Goal: Task Accomplishment & Management: Complete application form

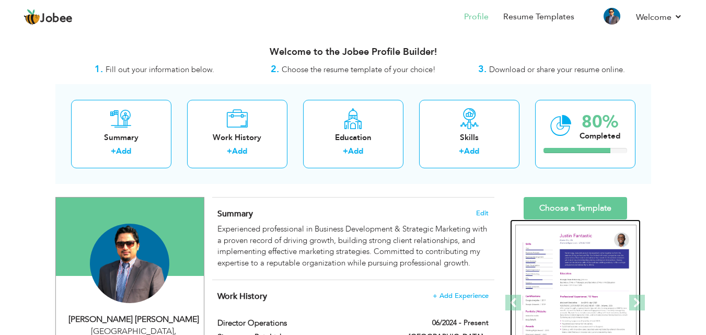
click at [568, 283] on div at bounding box center [374, 303] width 1631 height 167
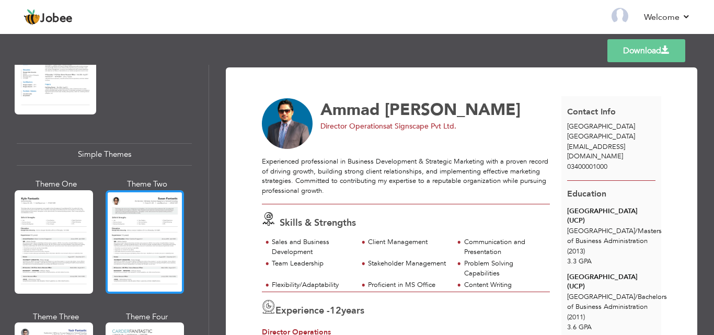
scroll to position [1756, 0]
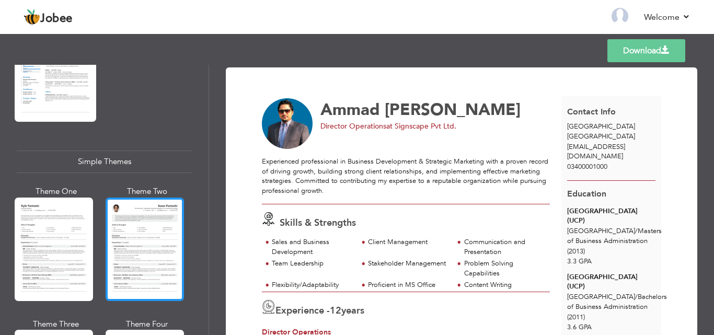
click at [151, 219] on div at bounding box center [145, 250] width 78 height 104
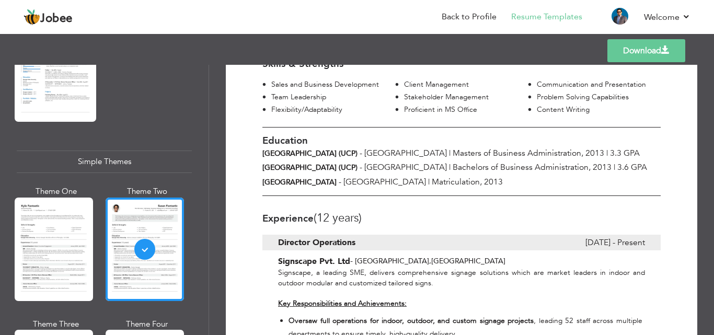
scroll to position [209, 0]
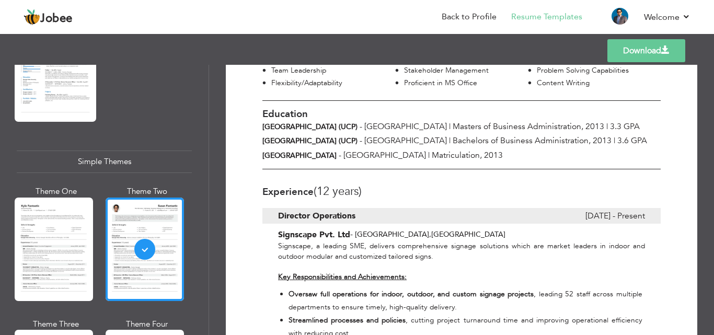
click at [640, 54] on link "Download" at bounding box center [646, 50] width 78 height 23
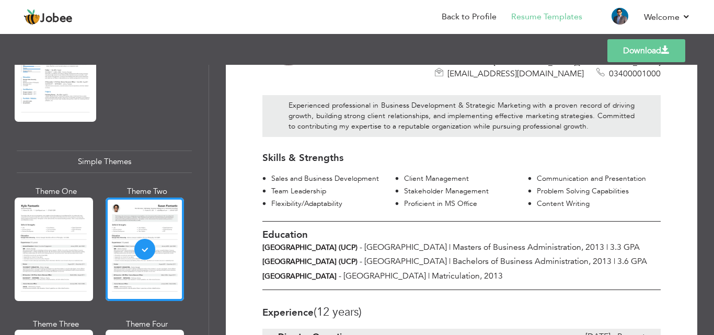
scroll to position [157, 0]
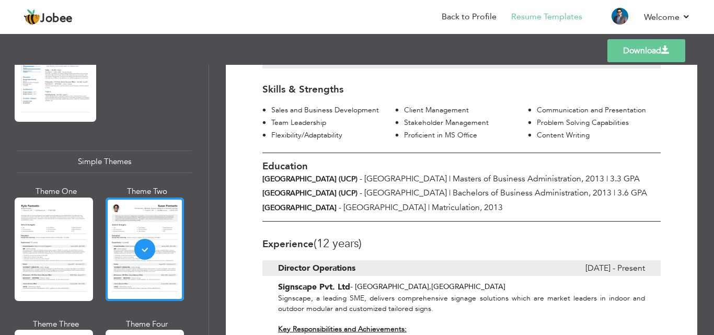
click at [593, 187] on span "2013" at bounding box center [602, 193] width 19 height 12
click at [466, 18] on link "Back to Profile" at bounding box center [469, 17] width 55 height 12
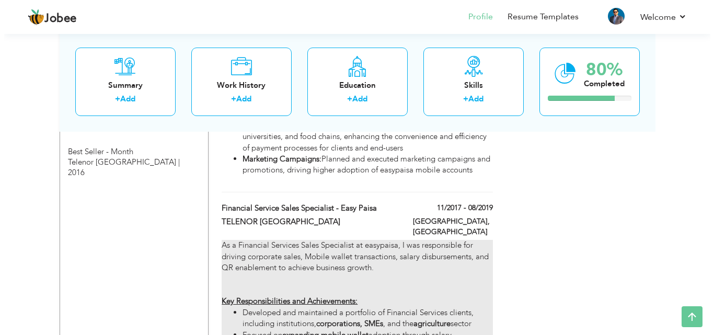
scroll to position [1098, 0]
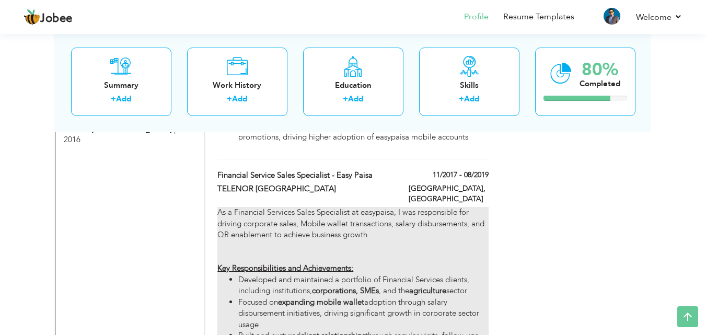
click at [324, 297] on strong "expanding mobile wallet" at bounding box center [321, 302] width 86 height 10
type input "Financial Service Sales Specialist - Easy Paisa"
type input "TELENOR [GEOGRAPHIC_DATA]"
type input "11/2017"
type input "08/2019"
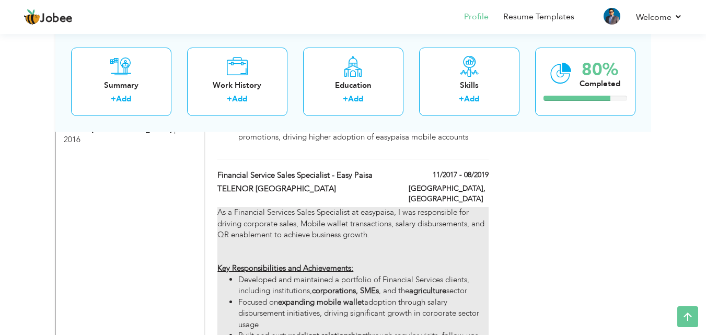
type input "[GEOGRAPHIC_DATA]"
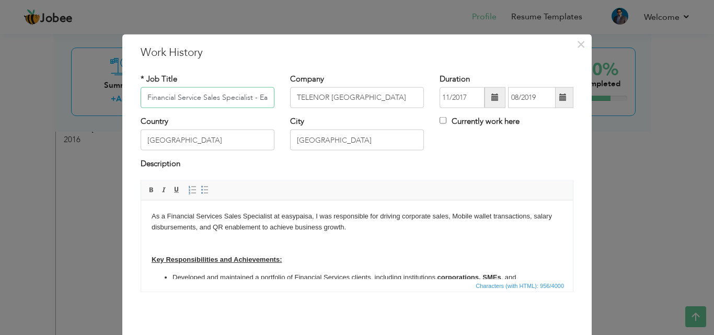
scroll to position [0, 25]
click at [152, 257] on strong "Key Responsibilities and Achievements:" at bounding box center [217, 259] width 130 height 8
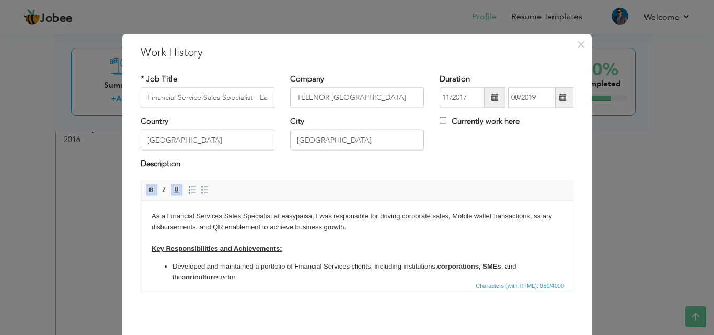
click at [447, 305] on div "* Job Title Financial Service Sales Specialist - Easy Paisa Company TELENOR PAK…" at bounding box center [357, 186] width 449 height 242
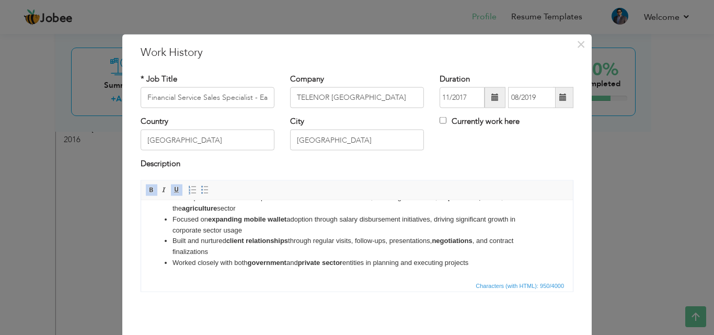
scroll to position [41, 0]
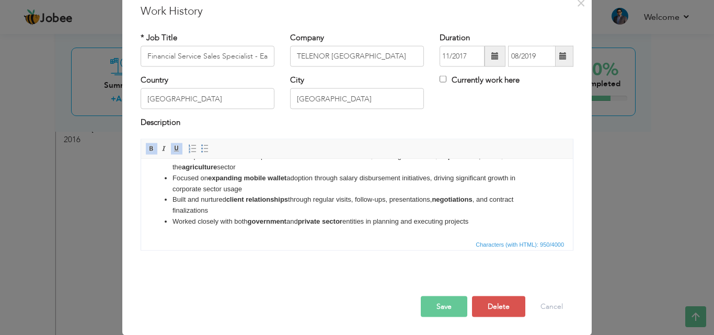
click at [439, 307] on button "Save" at bounding box center [444, 306] width 47 height 21
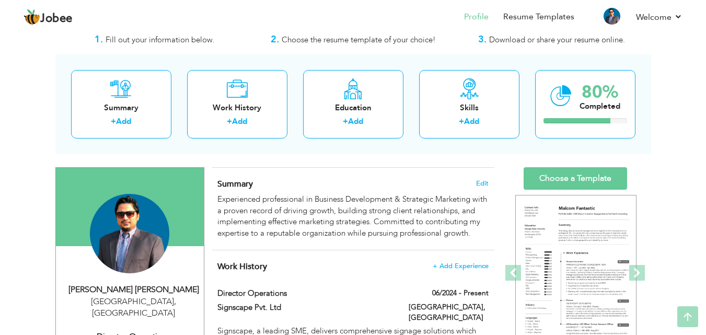
scroll to position [0, 0]
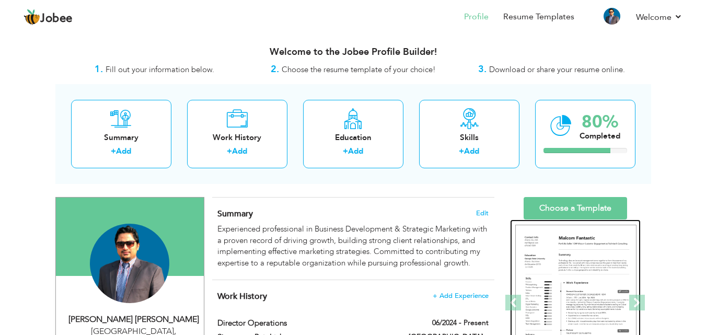
click at [570, 263] on img at bounding box center [575, 303] width 121 height 157
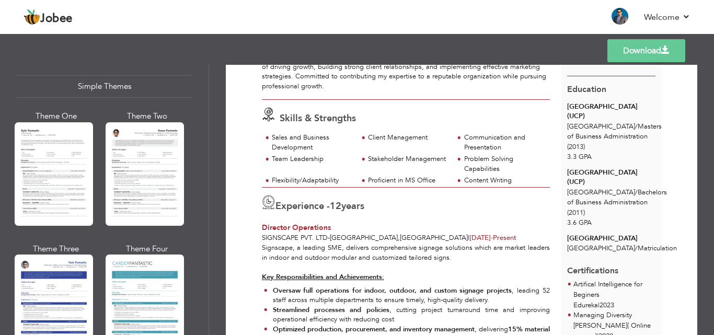
scroll to position [1861, 0]
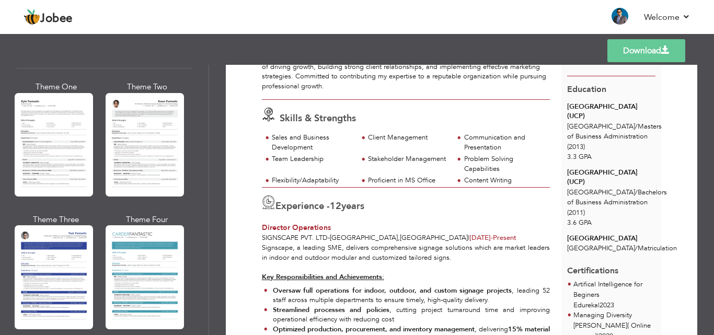
click at [156, 128] on div at bounding box center [145, 145] width 78 height 104
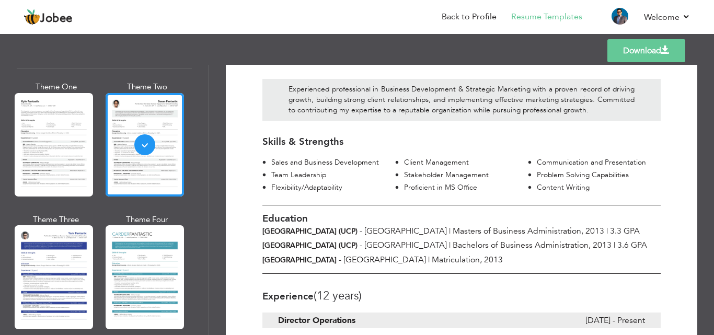
scroll to position [0, 0]
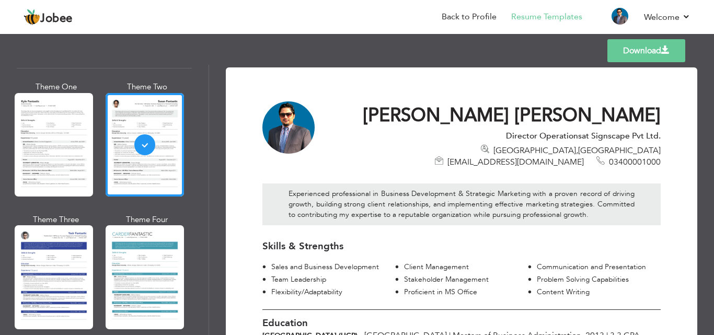
click at [634, 45] on link "Download" at bounding box center [646, 50] width 78 height 23
click at [458, 17] on link "Back to Profile" at bounding box center [469, 17] width 55 height 12
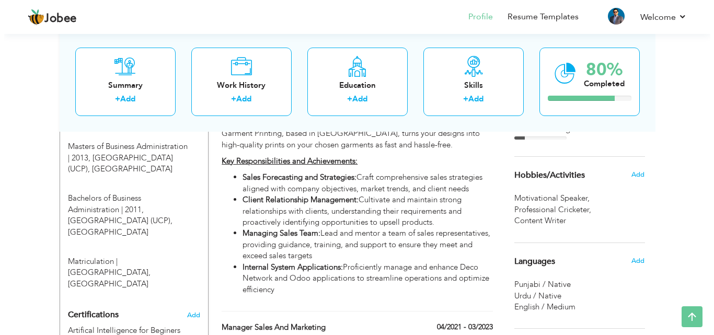
scroll to position [418, 0]
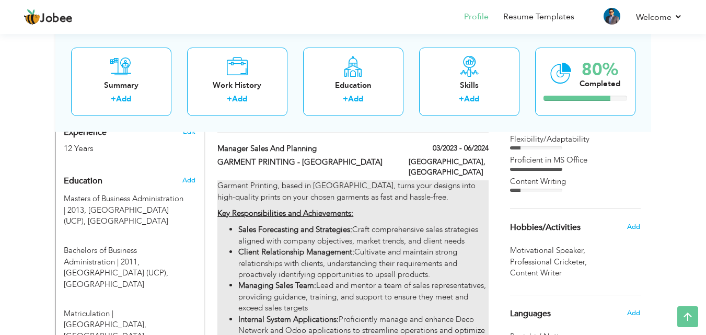
click at [350, 209] on strong "Key Responsibilities and Achievements:" at bounding box center [285, 213] width 136 height 10
type input "Manager Sales and Planning"
type input "GARMENT PRINTING - [GEOGRAPHIC_DATA]"
type input "03/2023"
type input "06/2024"
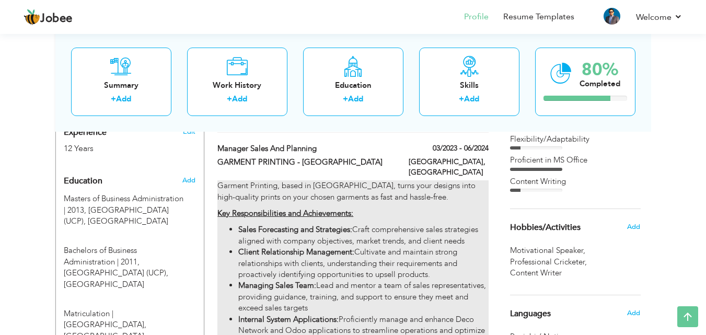
type input "[GEOGRAPHIC_DATA]"
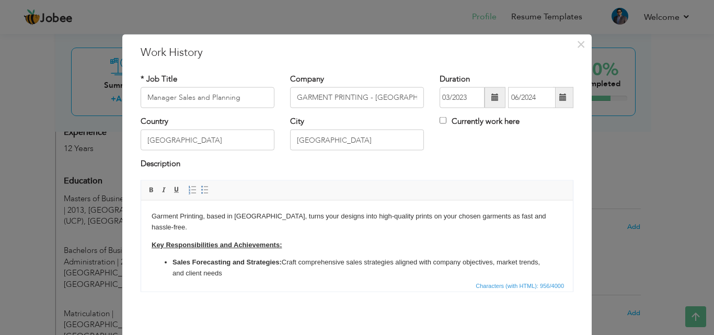
click at [150, 247] on html "Garment Printing, based in [GEOGRAPHIC_DATA], turns your designs into high-qual…" at bounding box center [357, 277] width 432 height 154
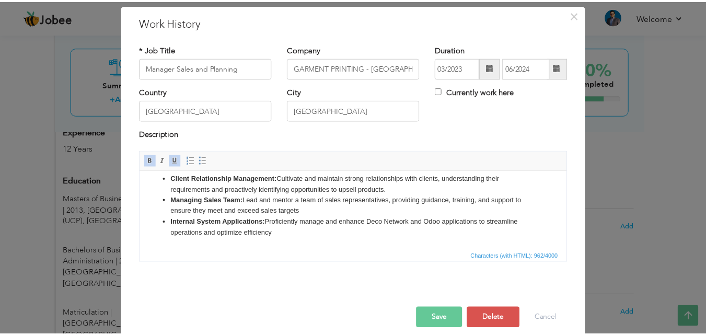
scroll to position [41, 0]
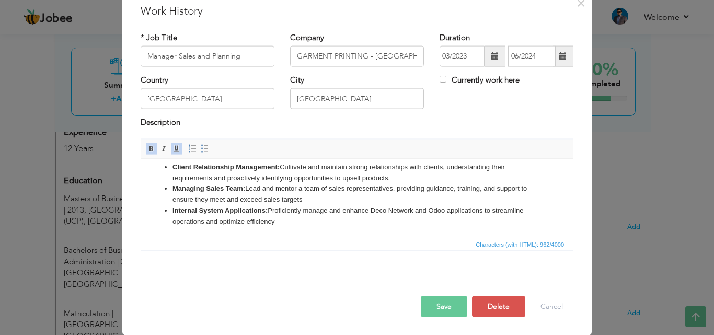
click at [442, 308] on button "Save" at bounding box center [444, 306] width 47 height 21
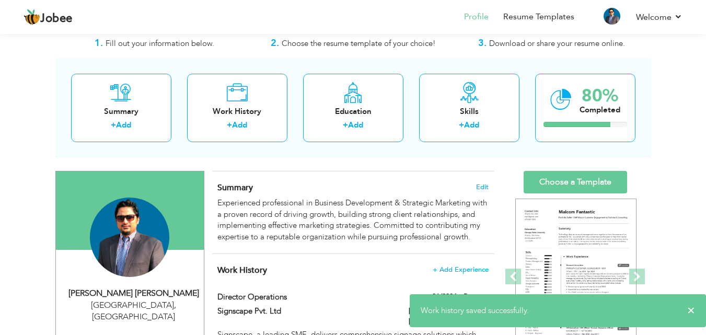
scroll to position [0, 0]
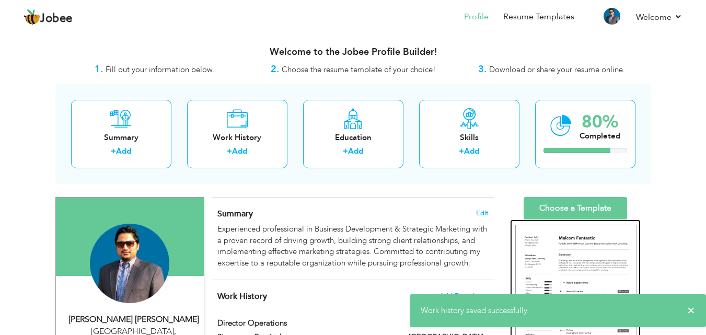
click at [565, 257] on img at bounding box center [575, 303] width 121 height 157
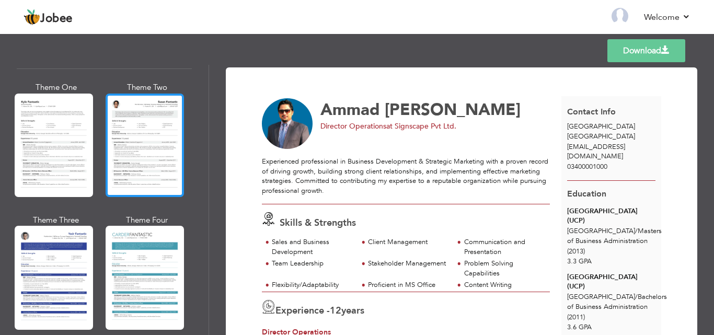
scroll to position [1861, 0]
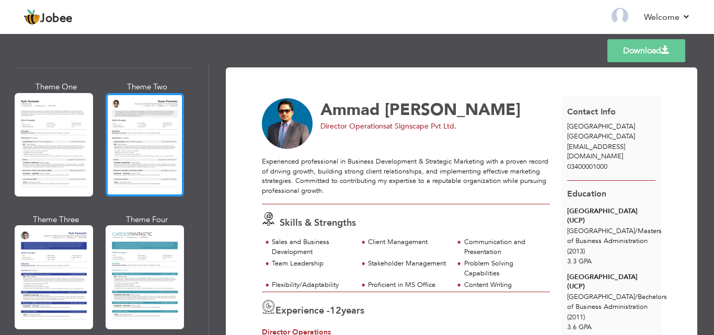
click at [164, 110] on div at bounding box center [145, 145] width 78 height 104
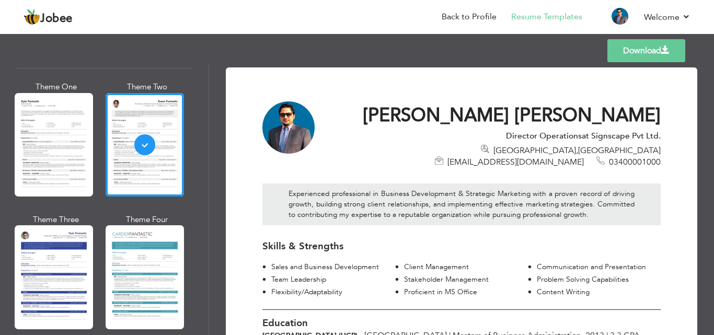
click at [632, 52] on link "Download" at bounding box center [646, 50] width 78 height 23
